Goal: Transaction & Acquisition: Purchase product/service

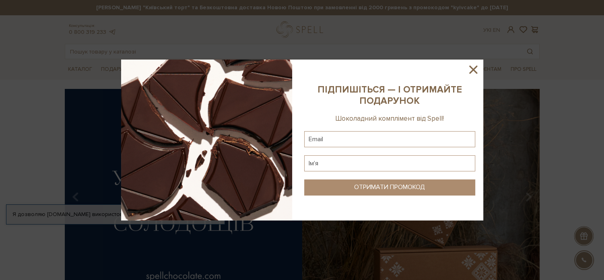
click at [471, 71] on icon at bounding box center [473, 70] width 8 height 8
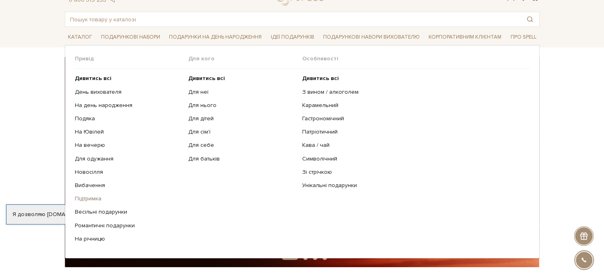
scroll to position [16, 0]
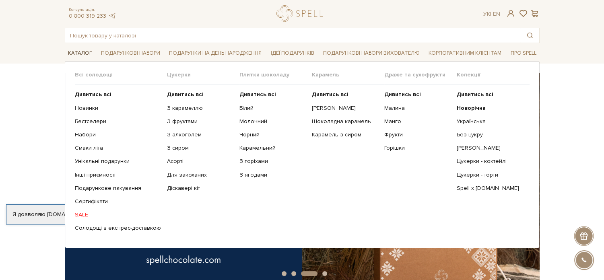
click at [78, 50] on link "Каталог" at bounding box center [80, 53] width 31 height 12
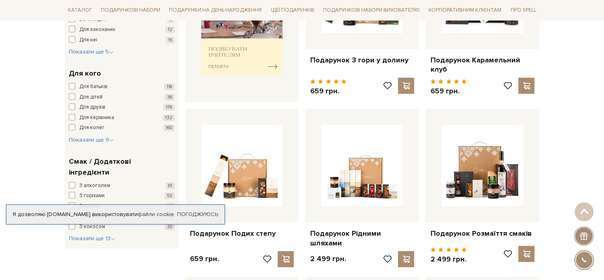
scroll to position [467, 0]
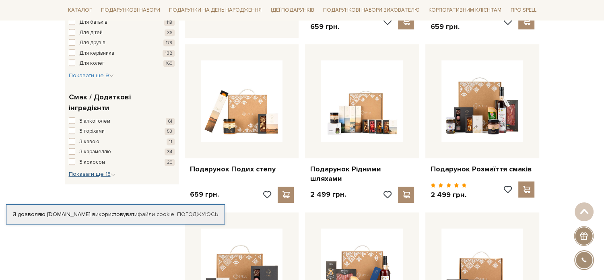
click at [106, 171] on span "Показати ще 13" at bounding box center [92, 174] width 47 height 7
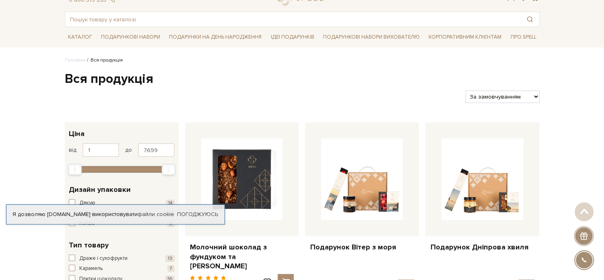
scroll to position [0, 0]
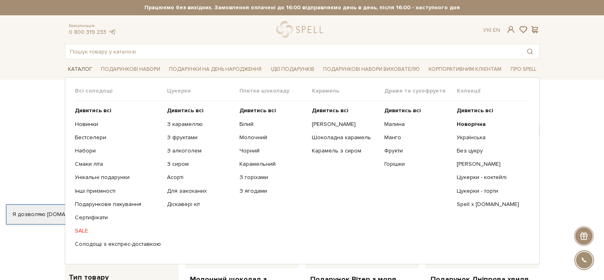
click at [82, 64] on link "Каталог" at bounding box center [80, 69] width 31 height 12
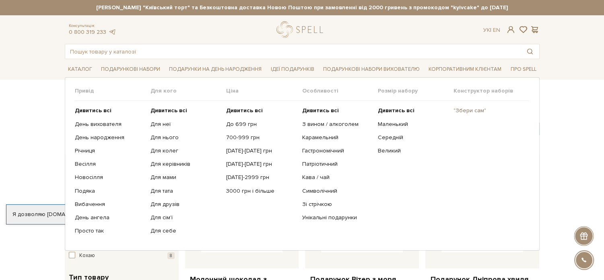
click at [475, 111] on link ""Збери сам"" at bounding box center [489, 110] width 70 height 7
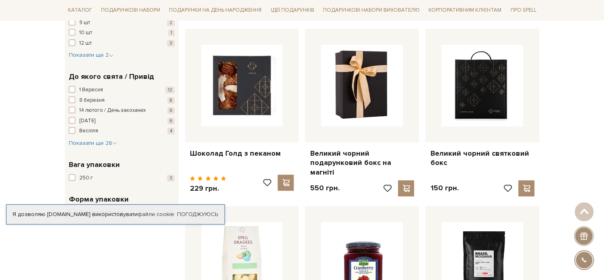
scroll to position [662, 0]
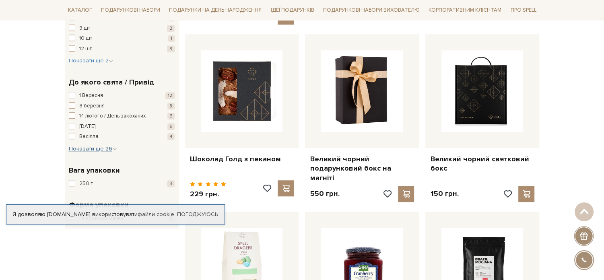
click at [92, 145] on span "Показати ще 26" at bounding box center [93, 148] width 48 height 7
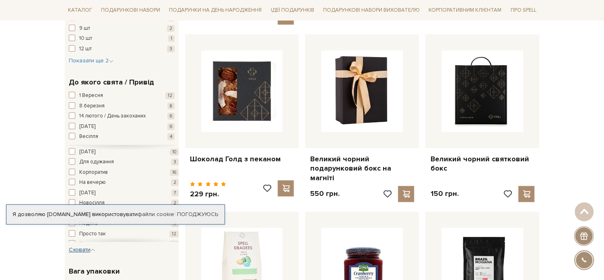
scroll to position [104, 0]
click at [94, 186] on span "Новий рік" at bounding box center [87, 190] width 16 height 8
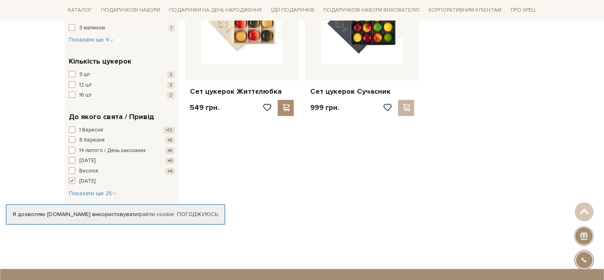
scroll to position [556, 0]
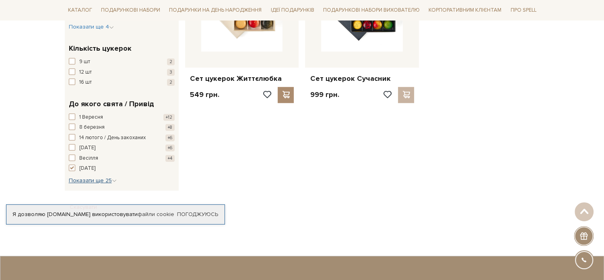
click at [82, 177] on span "Показати ще 25" at bounding box center [93, 180] width 48 height 7
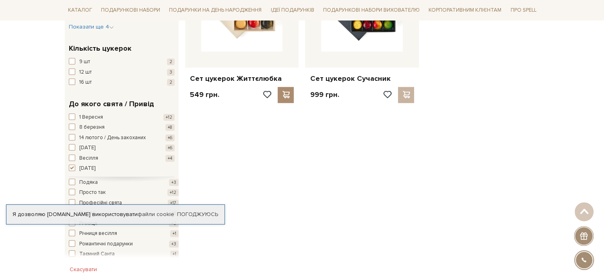
scroll to position [169, 0]
click at [84, 204] on span "Різдво" at bounding box center [87, 208] width 16 height 8
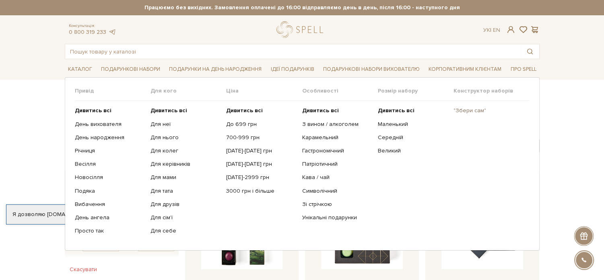
click at [471, 109] on link ""Збери сам"" at bounding box center [489, 110] width 70 height 7
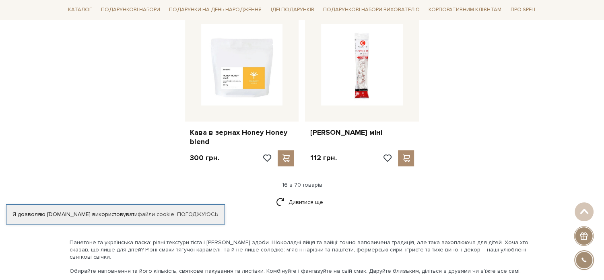
scroll to position [1042, 0]
